Goal: Information Seeking & Learning: Learn about a topic

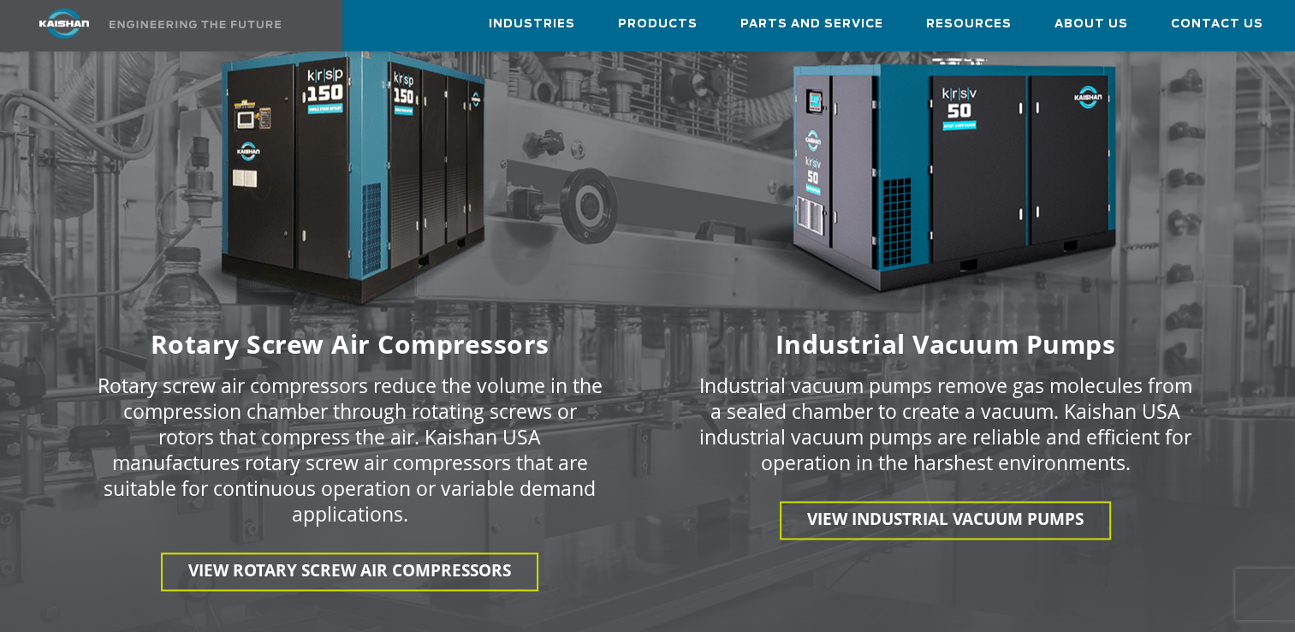
scroll to position [2397, 0]
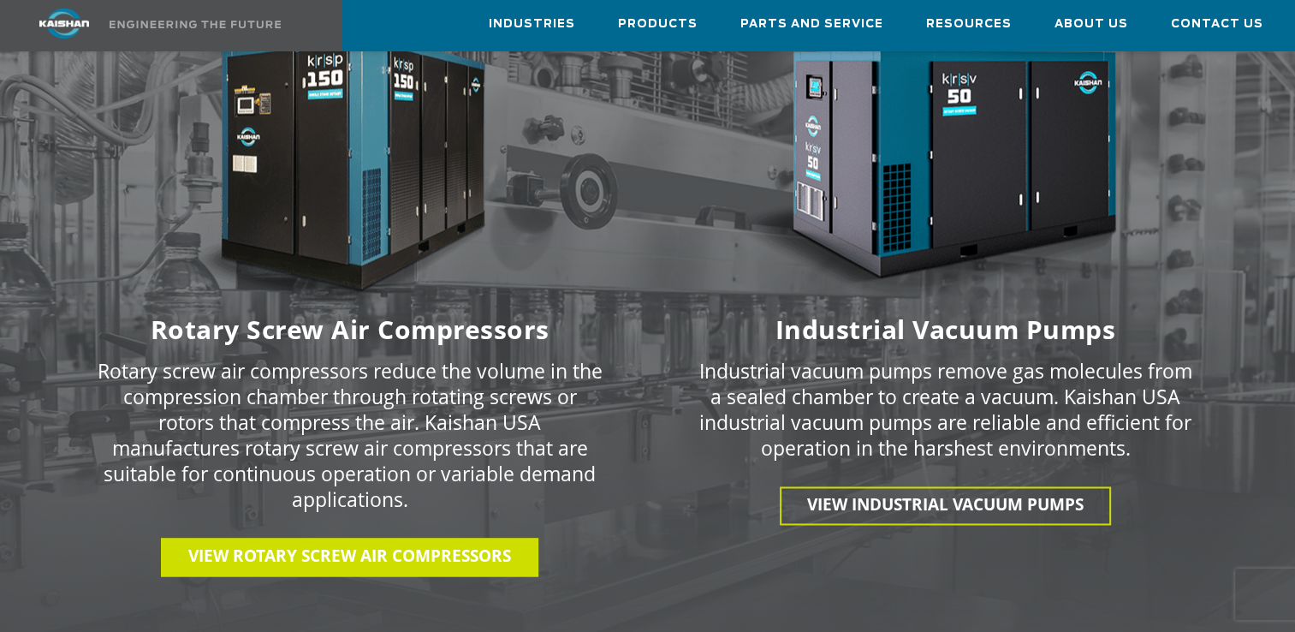
click at [401, 544] on span "View Rotary Screw Air Compressors" at bounding box center [349, 555] width 323 height 22
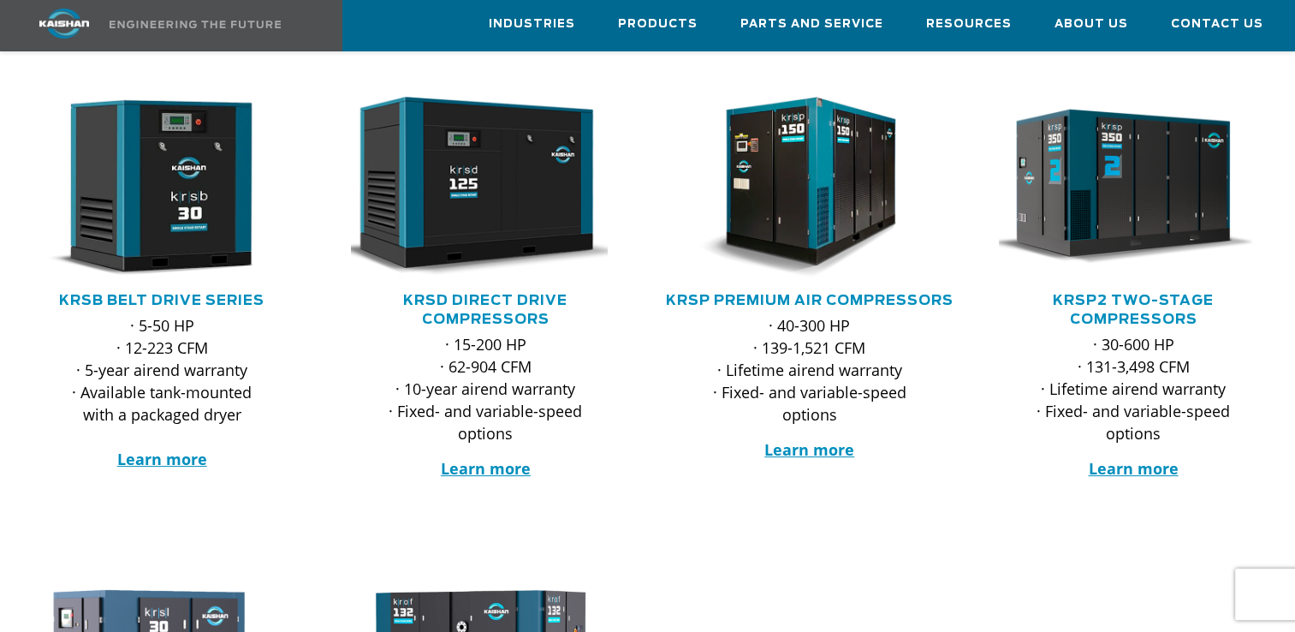
scroll to position [257, 0]
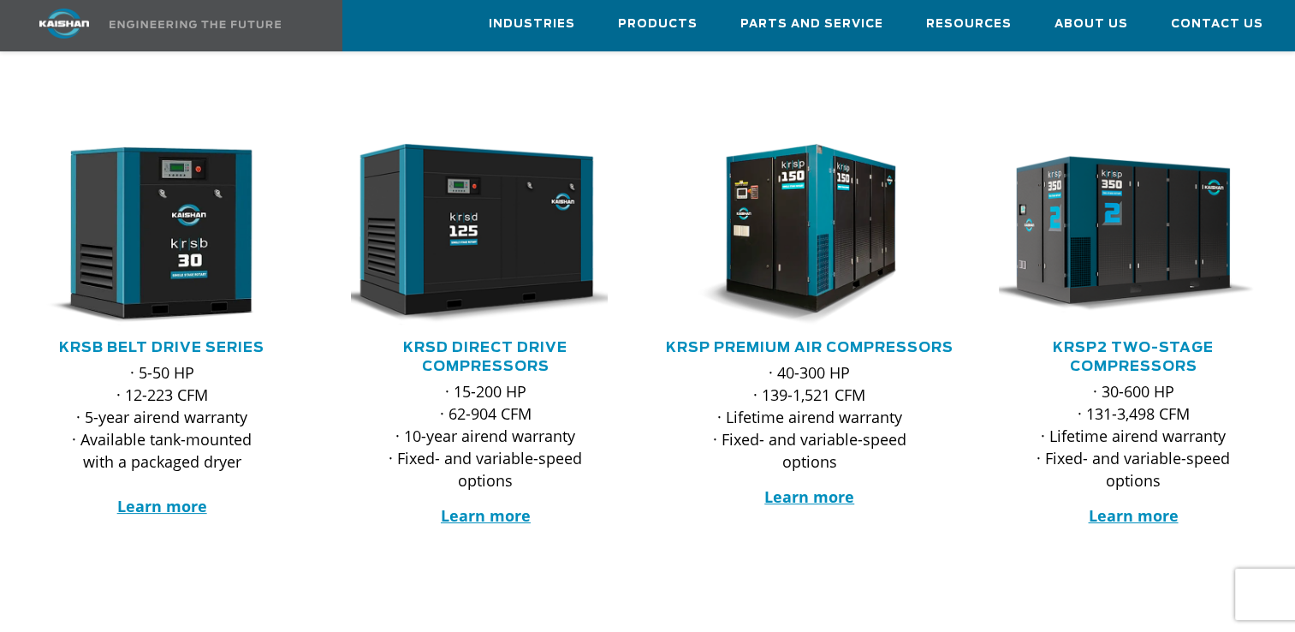
click at [170, 492] on div "· 5-50 HP · 12-223 CFM · 5-year airend warranty · Available tank-mounted with a…" at bounding box center [162, 445] width 200 height 169
click at [167, 496] on strong "Learn more" at bounding box center [162, 506] width 90 height 21
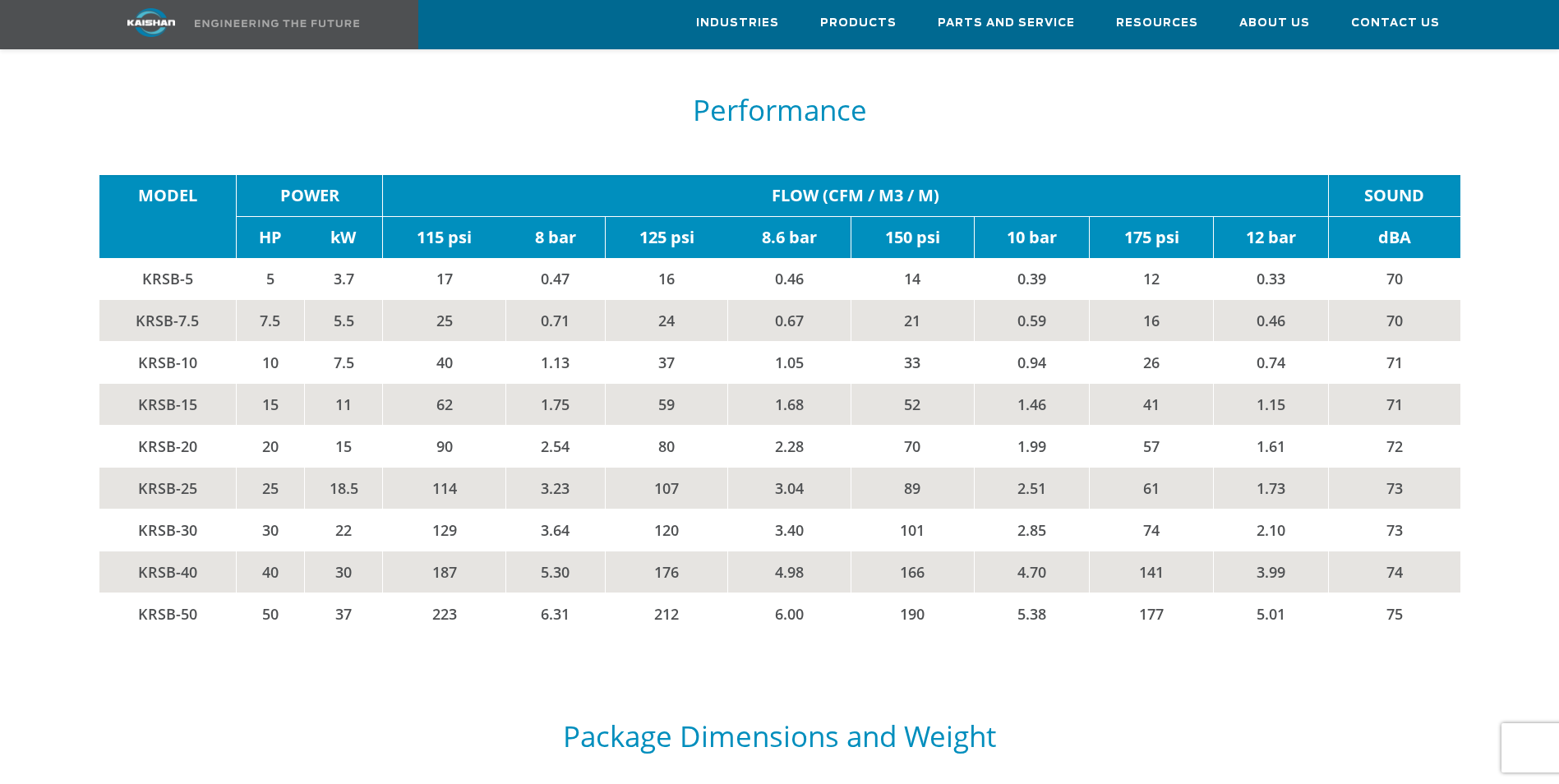
scroll to position [2792, 0]
